Goal: Task Accomplishment & Management: Manage account settings

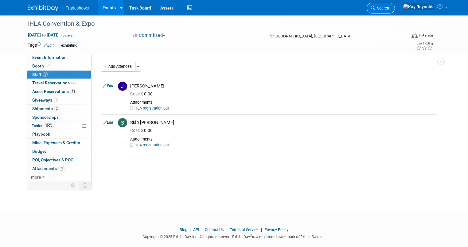
click at [389, 9] on span "Search" at bounding box center [382, 8] width 14 height 5
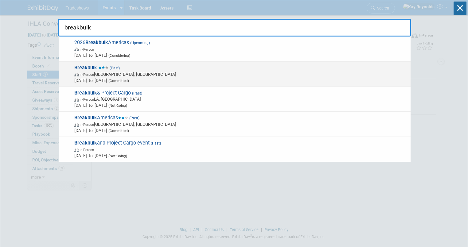
type input "breakbulk"
click at [82, 70] on strong "Breakbulk" at bounding box center [85, 68] width 23 height 6
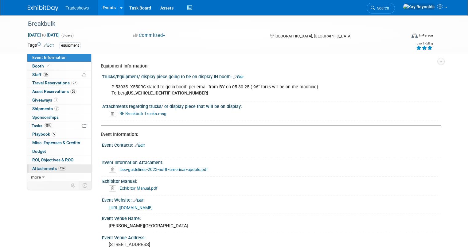
click at [42, 169] on span "Attachments 124" at bounding box center [49, 168] width 34 height 5
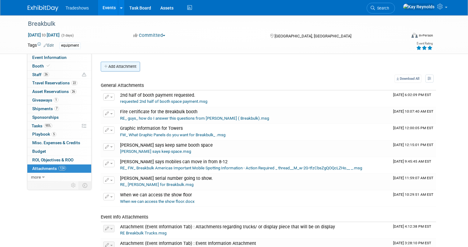
click at [110, 65] on button "Add Attachment" at bounding box center [120, 67] width 39 height 10
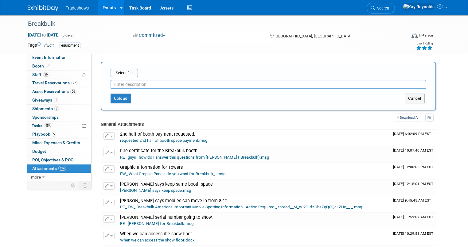
click at [116, 82] on input "text" at bounding box center [267, 84] width 315 height 9
click at [171, 85] on input "Breakbulkj invoice as of" at bounding box center [267, 84] width 315 height 9
click at [118, 85] on input "Breakbulkj invoice as of 10 06 25" at bounding box center [267, 84] width 315 height 9
click at [121, 87] on input "Breakbulkj invoice as of 10 06 25" at bounding box center [267, 84] width 315 height 9
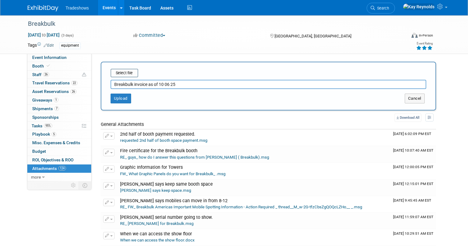
type input "Breakbulk invoice as of 10 06 25"
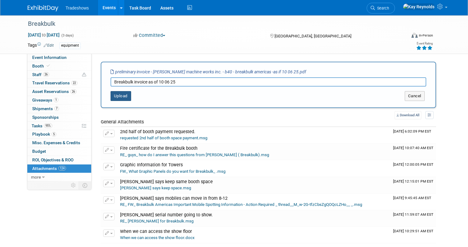
click at [112, 94] on button "Upload" at bounding box center [120, 96] width 21 height 10
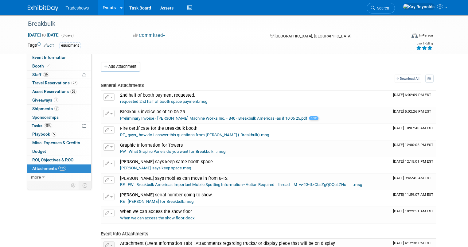
click at [389, 8] on span "Search" at bounding box center [382, 8] width 14 height 5
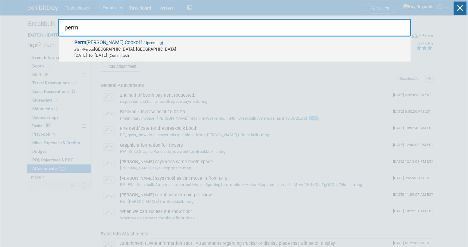
type input "perm"
click at [80, 51] on span "In-Person" at bounding box center [86, 50] width 14 height 4
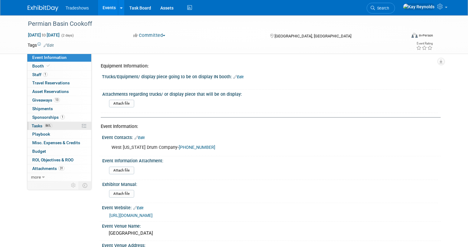
click at [51, 126] on link "86% Tasks 86%" at bounding box center [59, 126] width 64 height 8
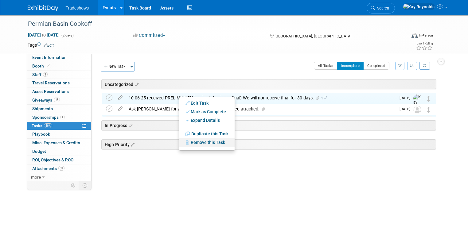
click at [192, 142] on link "Remove this Task" at bounding box center [206, 142] width 55 height 9
click at [253, 147] on icon at bounding box center [253, 147] width 4 height 3
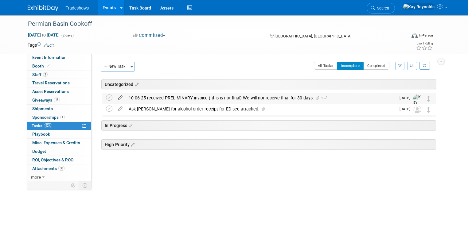
click at [115, 98] on icon at bounding box center [120, 97] width 11 height 8
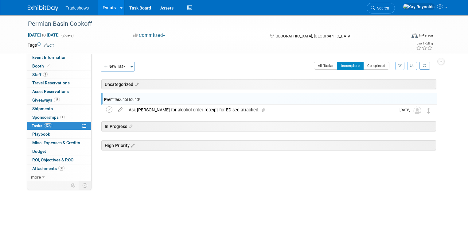
click at [181, 169] on div "Uncategorized Permian Basin Cookoff Midland, TX Nov 11, 2025 to Nov 12, 2025 (G…" at bounding box center [267, 128] width 337 height 99
click at [136, 180] on div "Equipment Information: Trucks/Equipment/ display piece going to be on display I…" at bounding box center [265, 116] width 349 height 127
click at [125, 115] on div "Ask Nick for alcohol order receipt for ED see attached." at bounding box center [260, 110] width 270 height 10
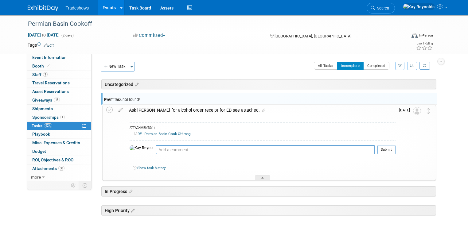
click at [126, 118] on div "ATTACHMENTS (1) RE_ Permian Basin Cook Off.msg Pro tip: Press Ctrl-Enter to sub…" at bounding box center [260, 148] width 269 height 65
